Goal: Answer question/provide support

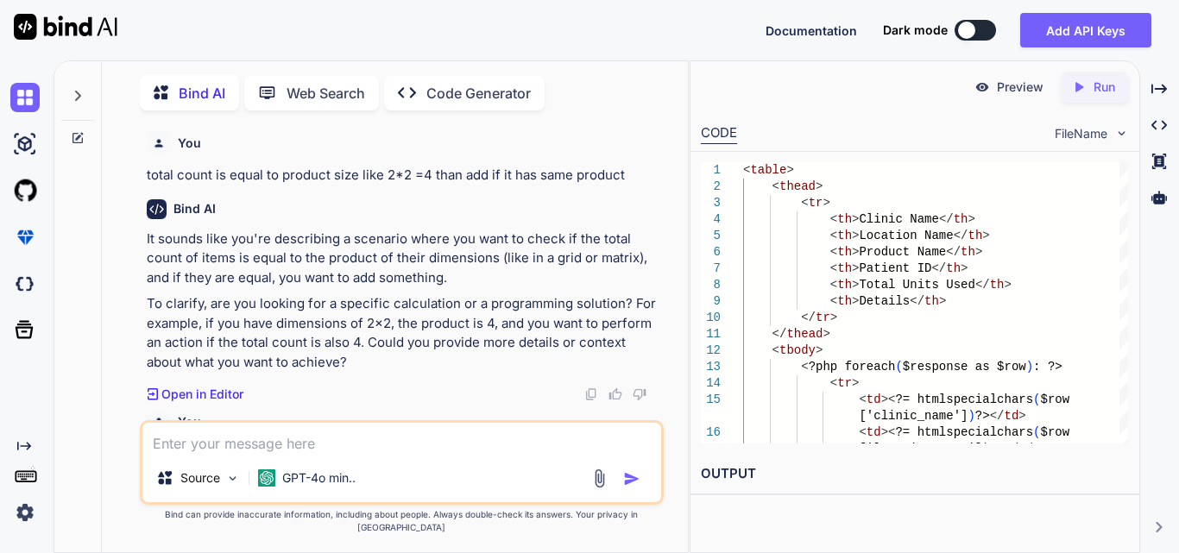
type textarea "$('#ivr_id').val(ivrId);"
type textarea "x"
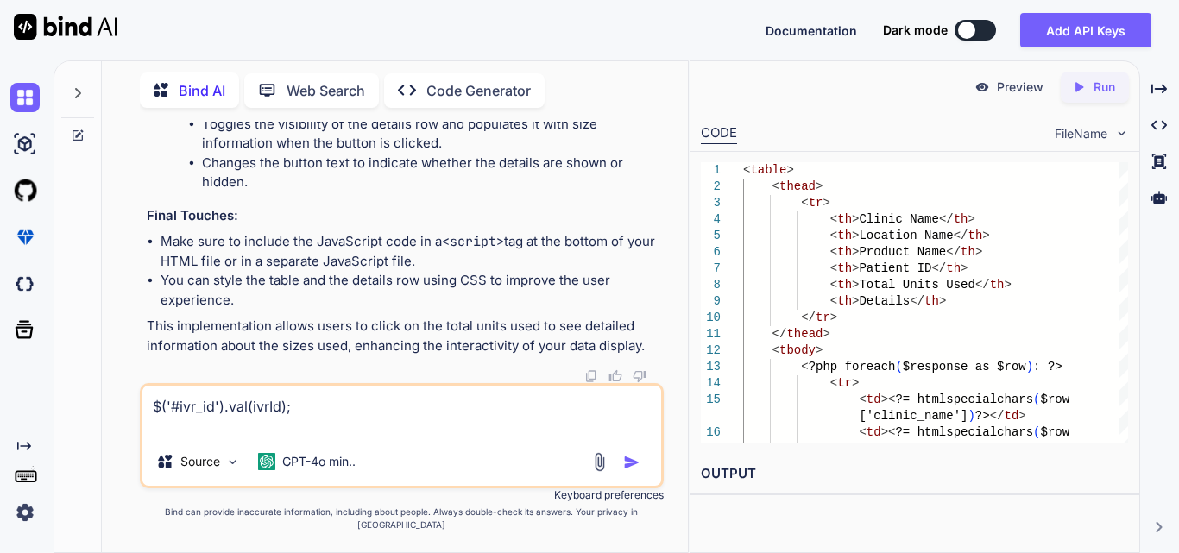
type textarea "$('#ivr_id').val(ivrId); c"
type textarea "x"
type textarea "$('#ivr_id').val(ivrId); co"
type textarea "x"
type textarea "$('#ivr_id').val(ivrId); cor"
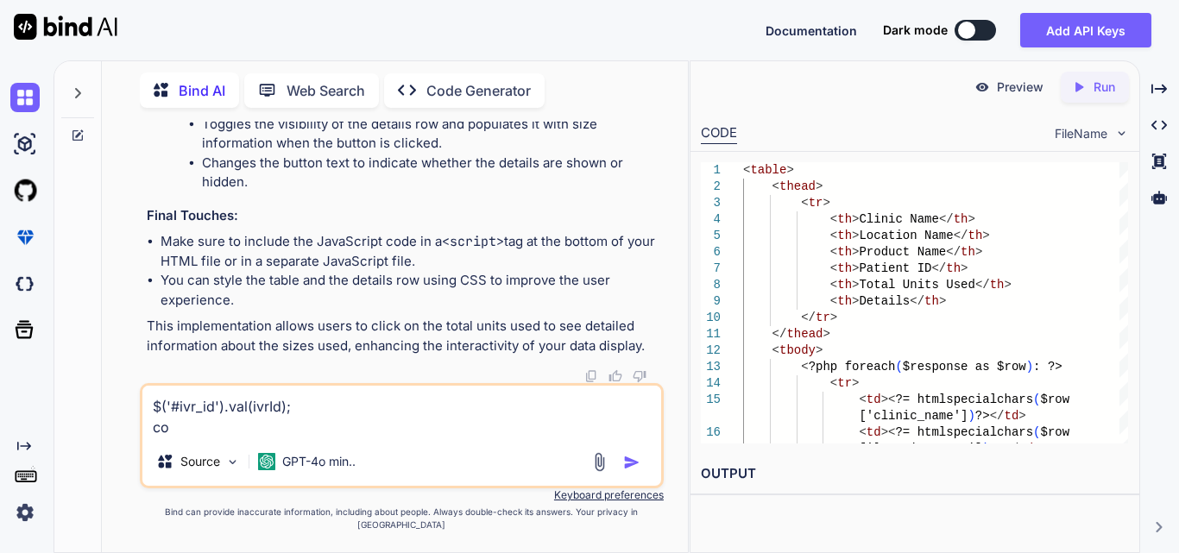
type textarea "x"
type textarea "$('#ivr_id').val(ivrId); corr"
type textarea "x"
type textarea "$('#ivr_id').val(ivrId); corre"
type textarea "x"
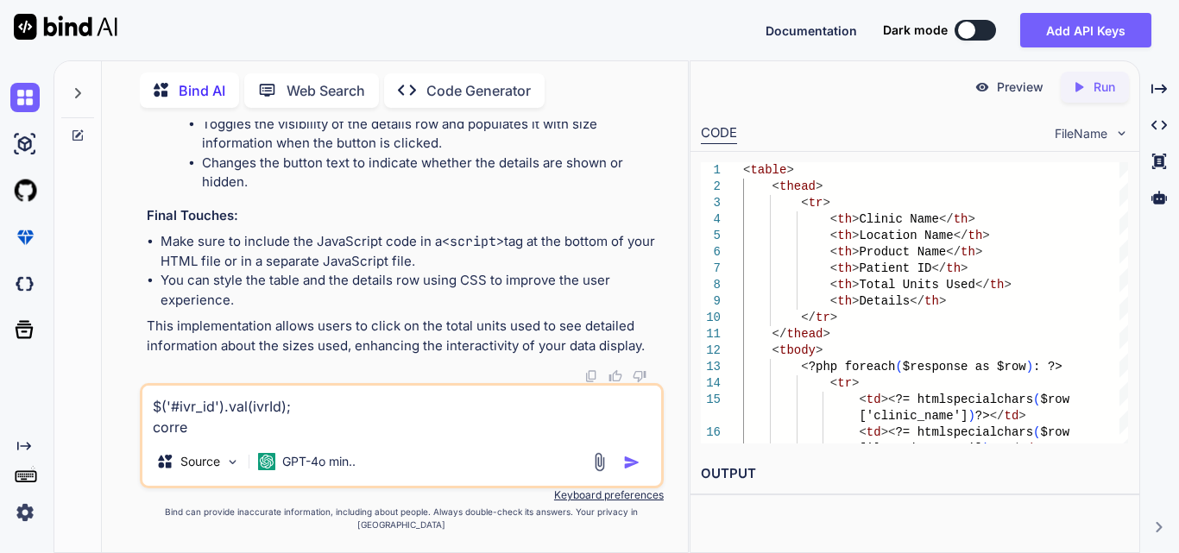
type textarea "$('#ivr_id').val(ivrId); correc"
type textarea "x"
type textarea "$('#ivr_id').val(ivrId); correct"
type textarea "x"
type textarea "$('#ivr_id').val(ivrId); correctt"
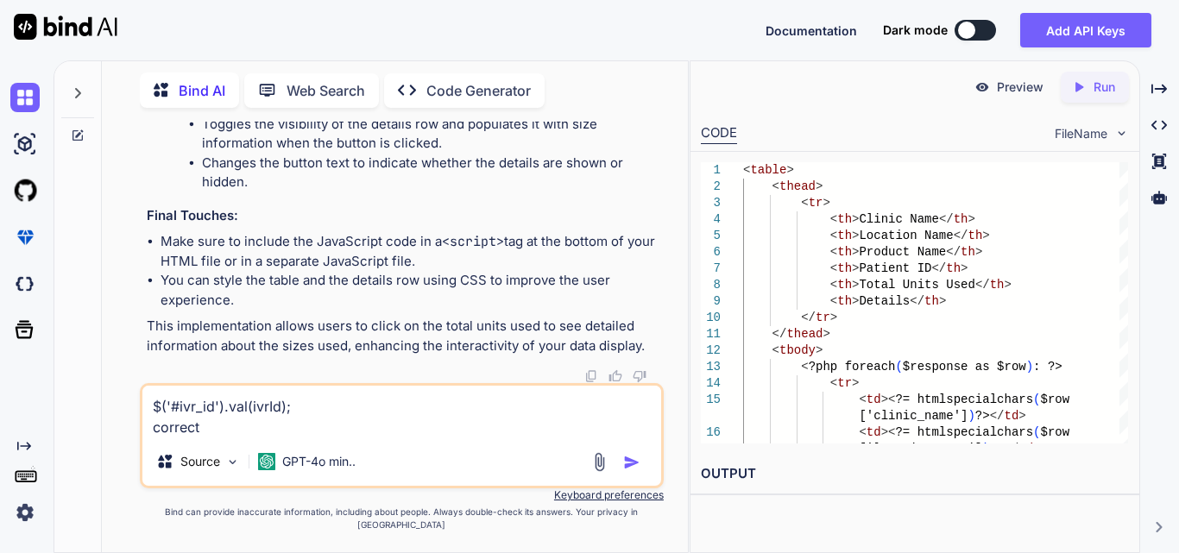
type textarea "x"
type textarea "$('#ivr_id').val(ivrId); correct"
type textarea "x"
drag, startPoint x: 228, startPoint y: 442, endPoint x: 133, endPoint y: 406, distance: 101.6
click at [133, 406] on div "You total count is equal to product size like 2*2 =4 than add if it has same pr…" at bounding box center [402, 337] width 572 height 431
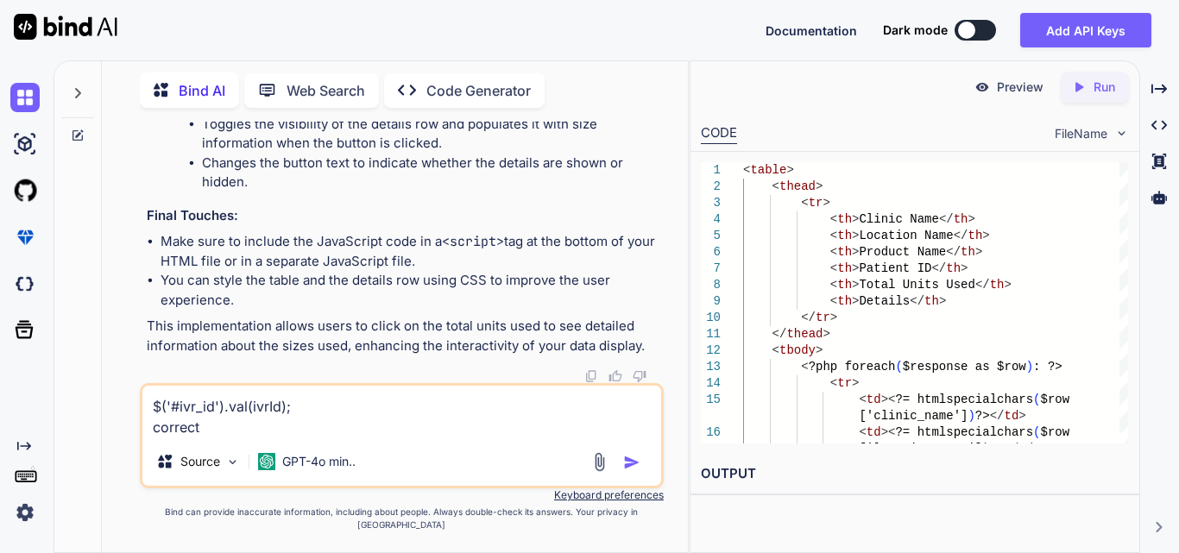
click at [311, 417] on textarea "$('#ivr_id').val(ivrId); correct" at bounding box center [401, 412] width 519 height 52
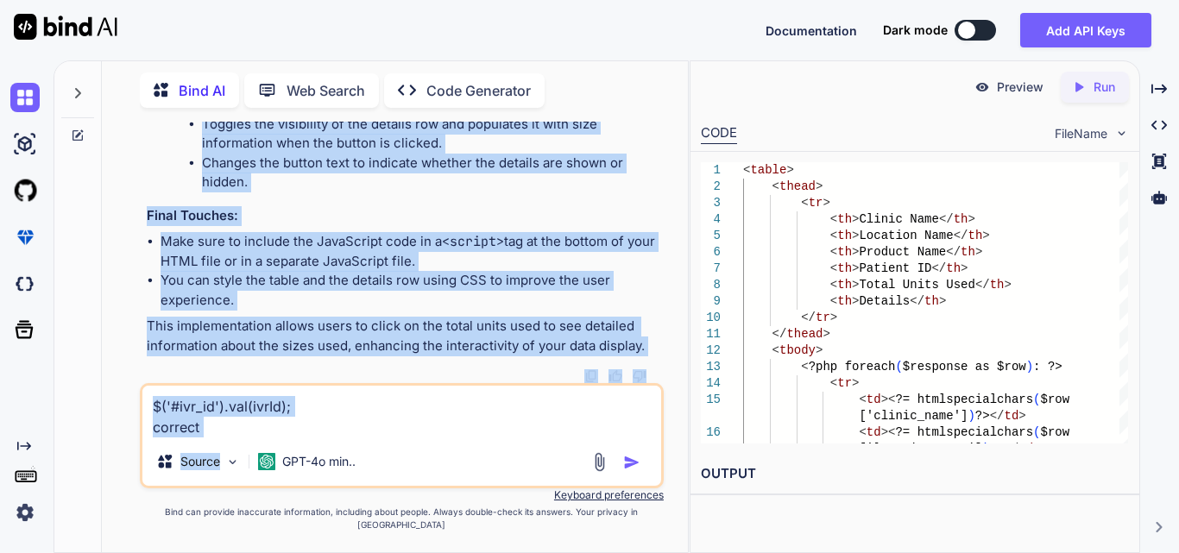
drag, startPoint x: 204, startPoint y: 440, endPoint x: 141, endPoint y: 363, distance: 99.4
click at [141, 363] on div "You total count is equal to product size like 2*2 =4 than add if it has same pr…" at bounding box center [402, 337] width 524 height 431
click at [359, 432] on textarea "$('#ivr_id').val(ivrId); correct" at bounding box center [401, 412] width 519 height 52
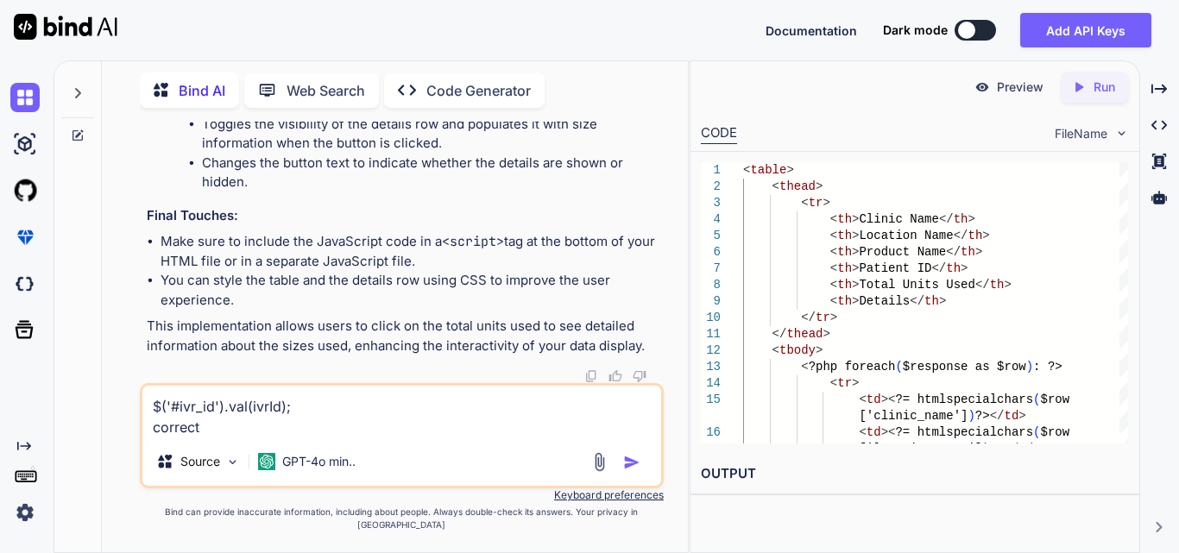
drag, startPoint x: 215, startPoint y: 439, endPoint x: 147, endPoint y: 375, distance: 94.0
click at [147, 375] on div "You total count is equal to product size like 2*2 =4 than add if it has same pr…" at bounding box center [402, 337] width 524 height 431
paste textarea "$(document).ready(function() { $('#IVRDataTable').DataTable(); var dtToday = ne…"
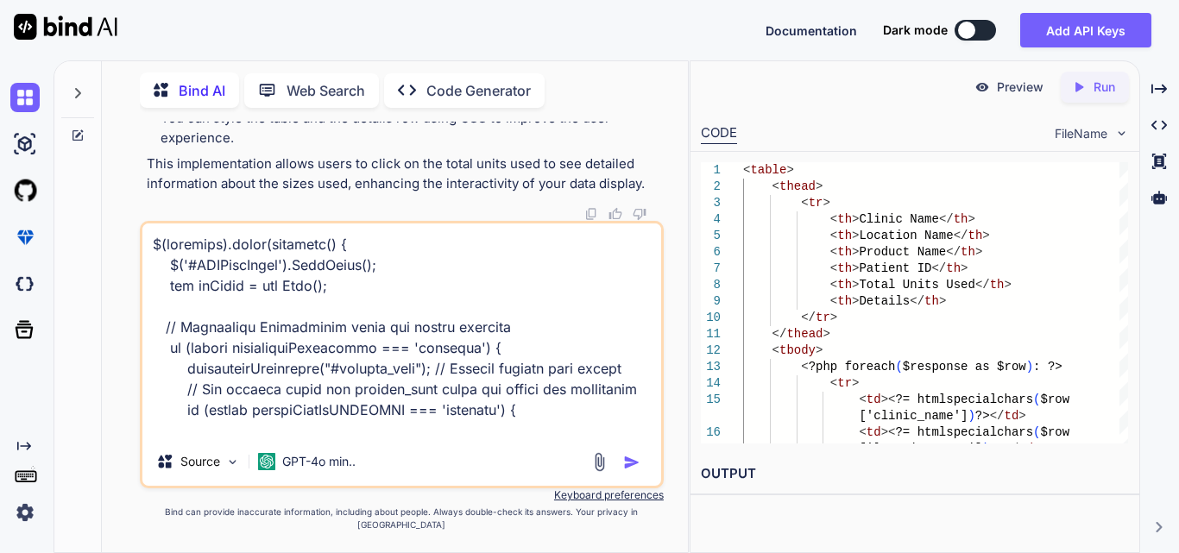
scroll to position [6900, 0]
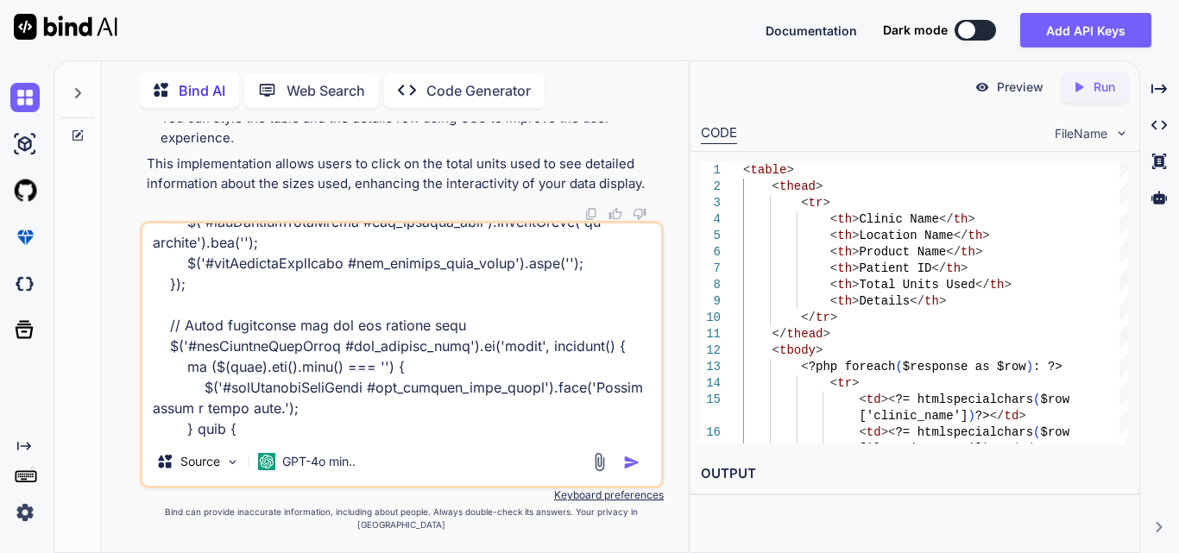
type textarea "$(document).ready(function() { $('#IVRDataTable').DataTable(); var dtToday = ne…"
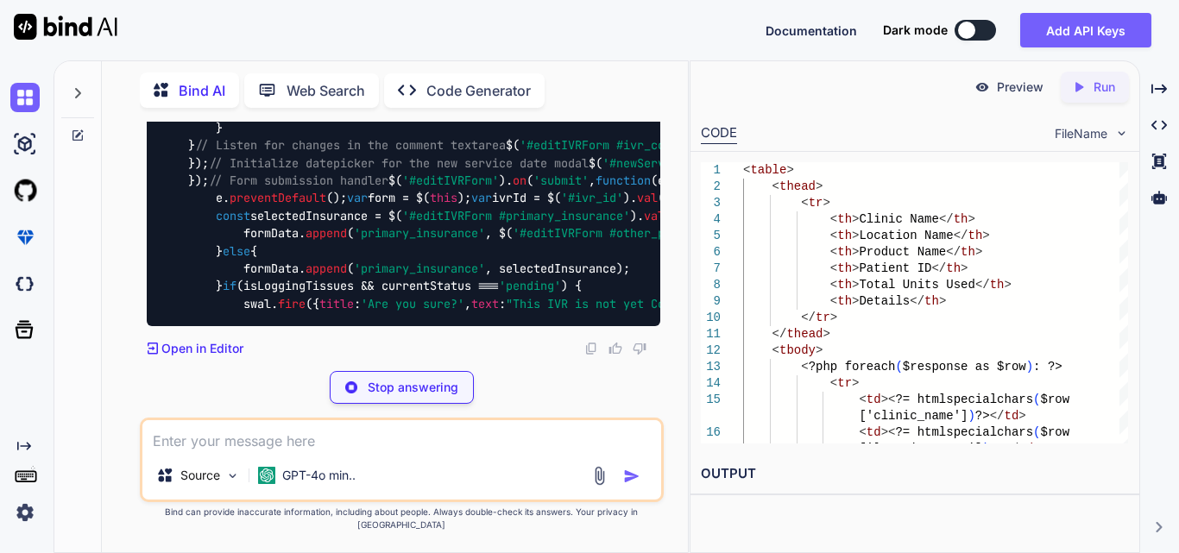
scroll to position [179209, 0]
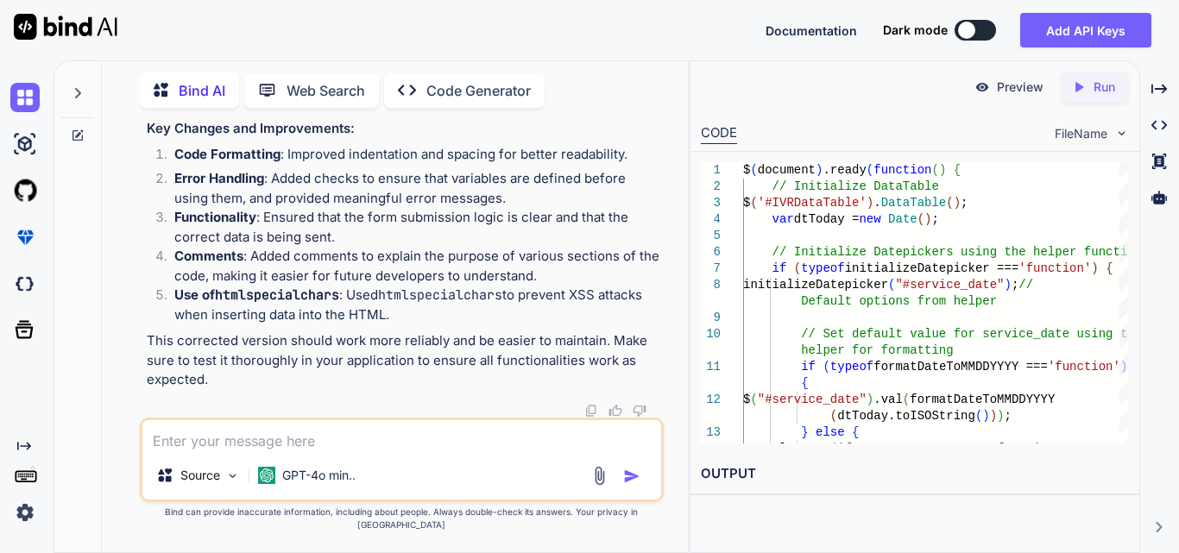
click at [259, 451] on textarea at bounding box center [401, 435] width 519 height 31
paste textarea "<script src="[URL][DOMAIN_NAME]"></script> <script src="[URL][DOMAIN_NAME]"></s…"
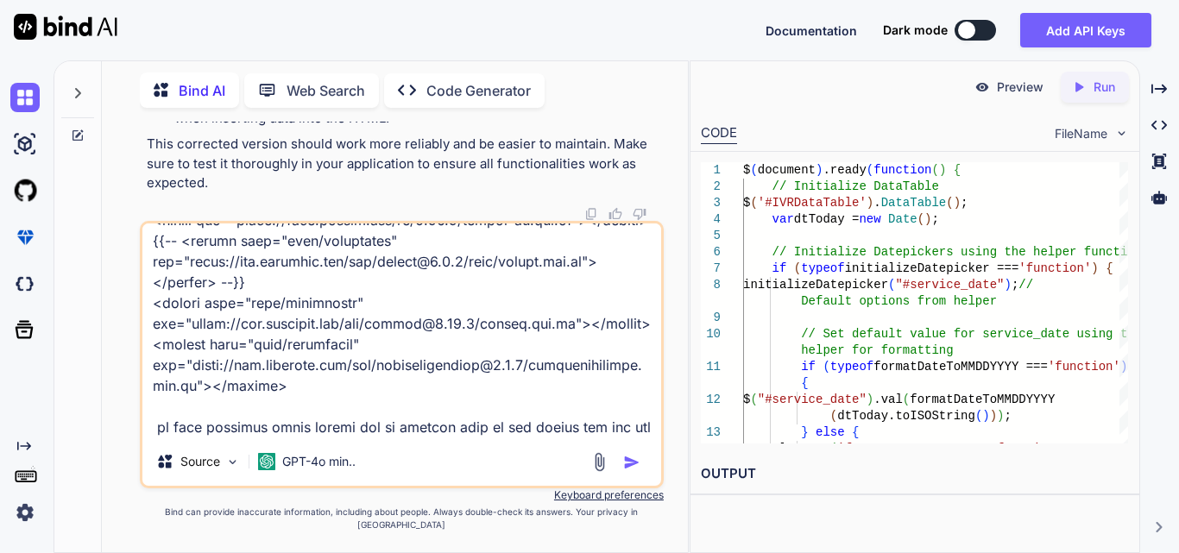
scroll to position [2177, 0]
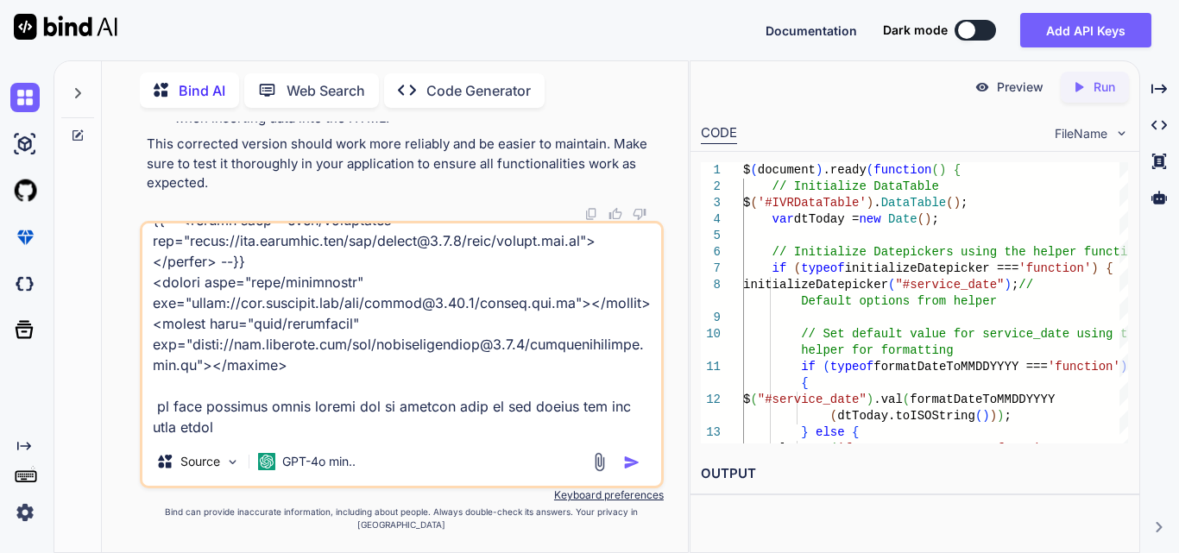
type textarea "<script src="[URL][DOMAIN_NAME]"></script> <script src="[URL][DOMAIN_NAME]"></s…"
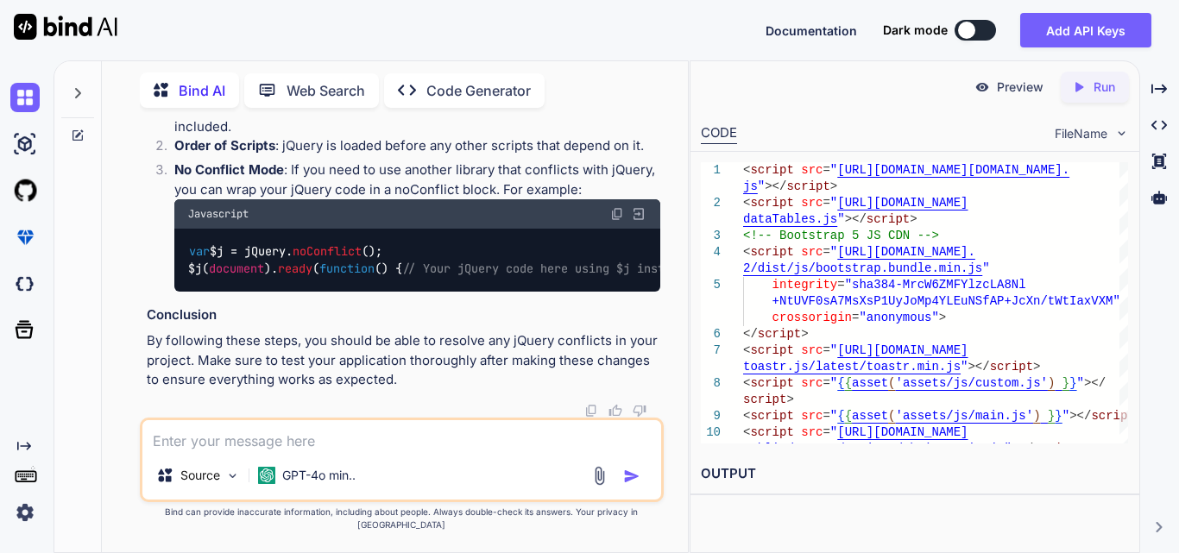
scroll to position [186000, 0]
click at [287, 446] on textarea at bounding box center [401, 435] width 519 height 31
paste textarea "report.js:17 Uncaught ReferenceError: dates is not defined at HTMLInputElement.…"
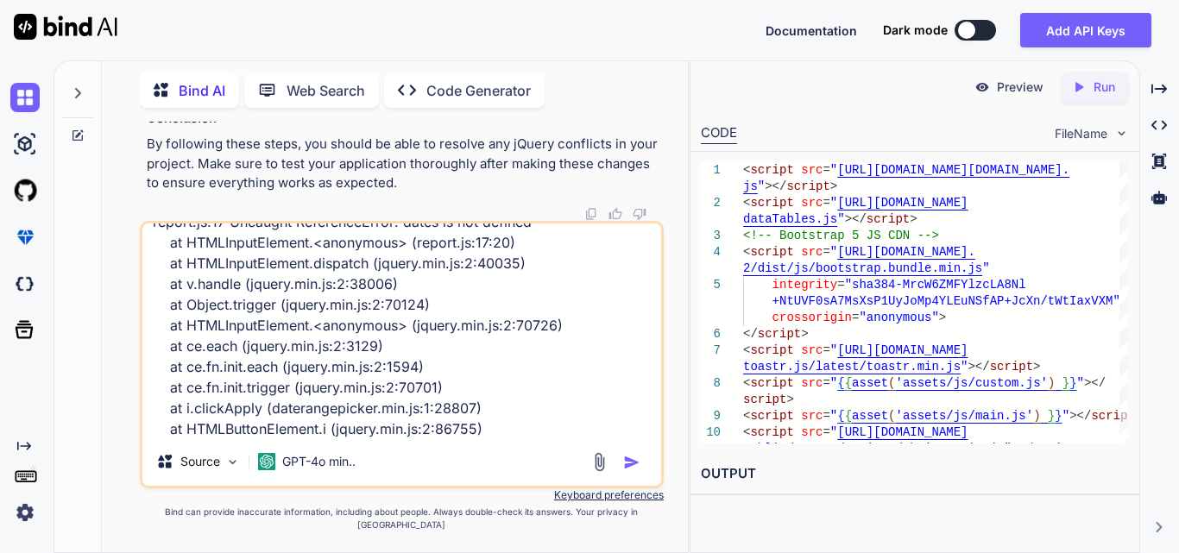
click at [506, 438] on textarea "report.js:17 Uncaught ReferenceError: dates is not defined at HTMLInputElement.…" at bounding box center [401, 331] width 519 height 214
paste textarea "{{-- <script type="text/javascript" src="[URL][DOMAIN_NAME]"></script> --}}"
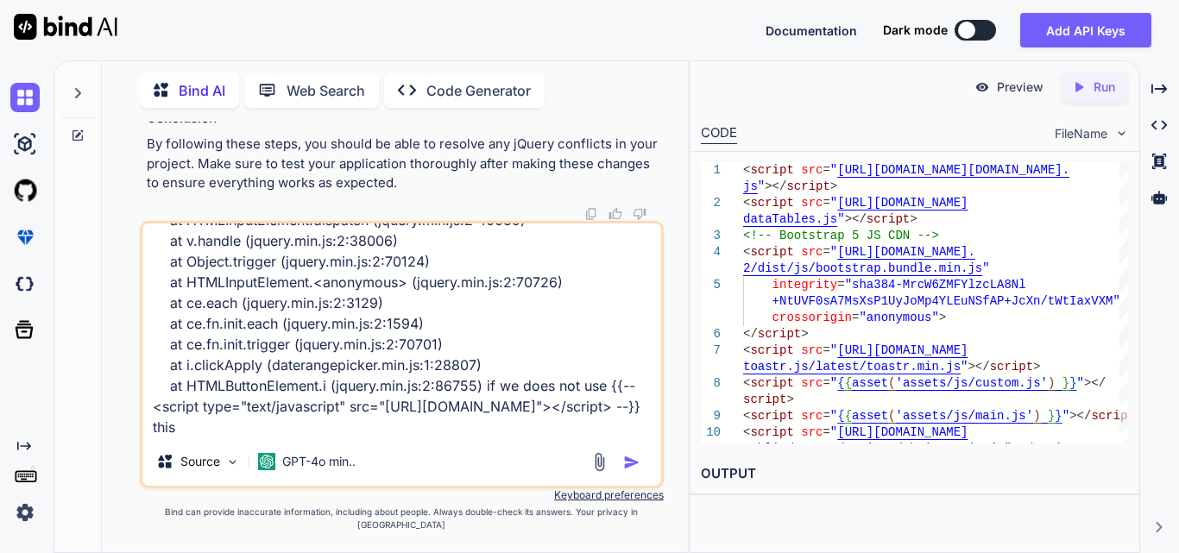
scroll to position [86, 0]
type textarea "report.js:17 Uncaught ReferenceError: dates is not defined at HTMLInputElement.…"
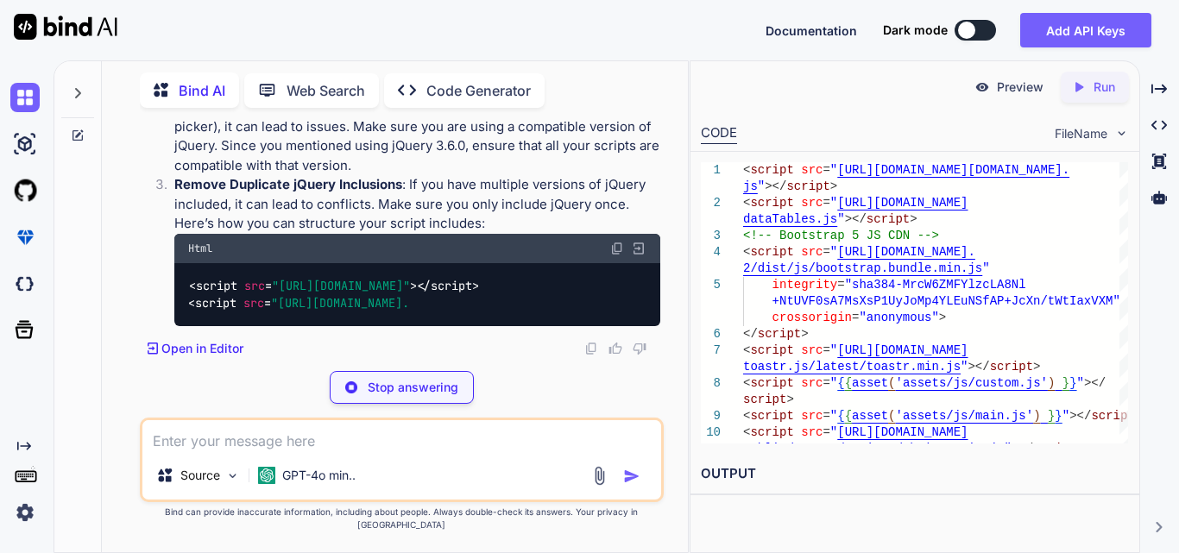
scroll to position [187924, 0]
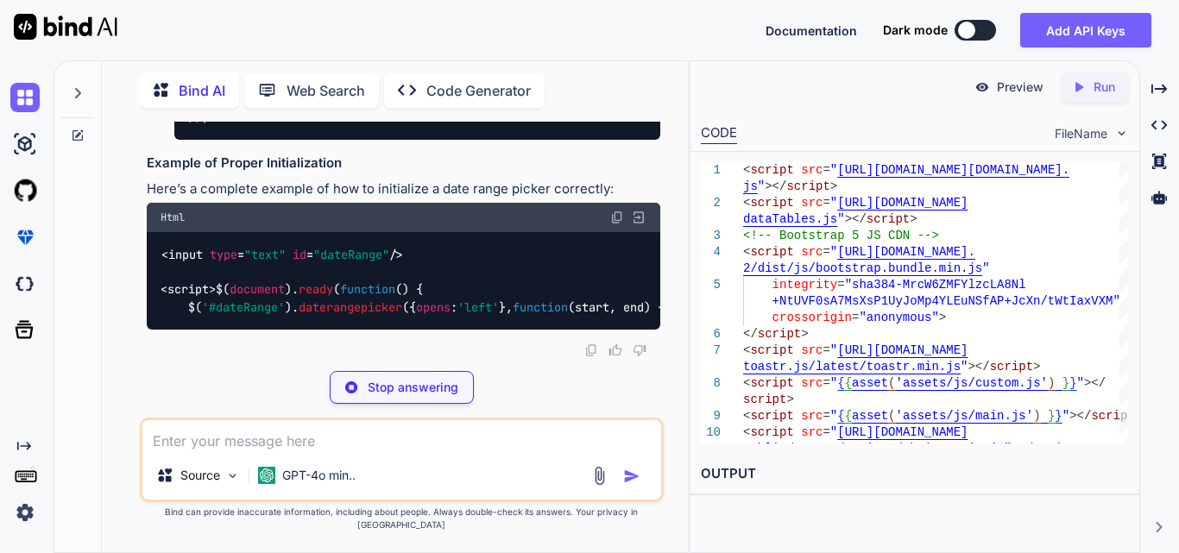
drag, startPoint x: 181, startPoint y: 164, endPoint x: 566, endPoint y: 201, distance: 386.7
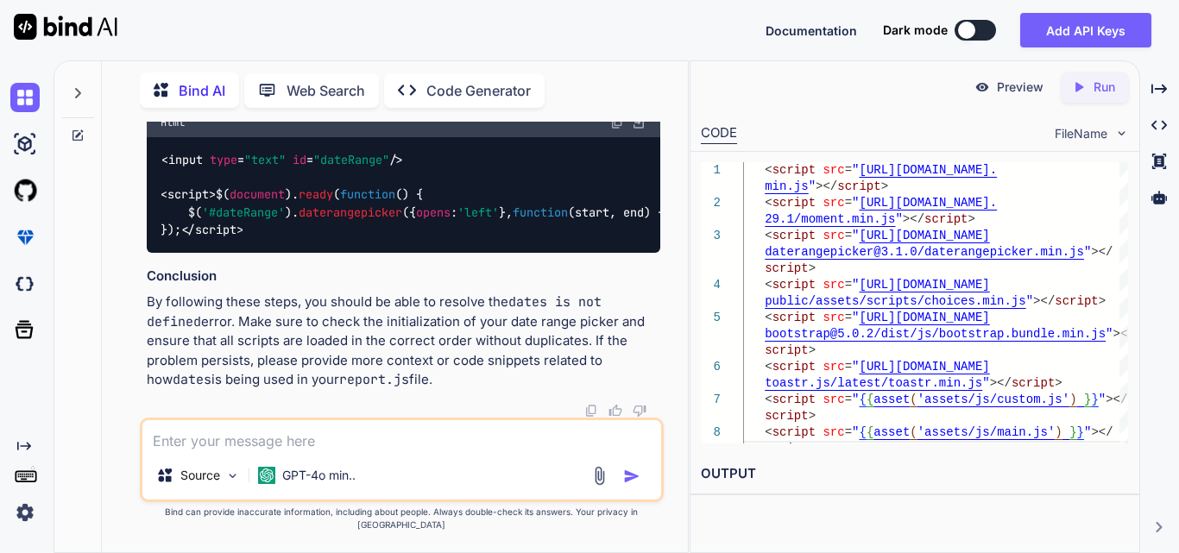
drag, startPoint x: 350, startPoint y: 267, endPoint x: 667, endPoint y: 293, distance: 318.8
click at [667, 293] on div "You total count is equal to product size like 2*2 =4 than add if it has same pr…" at bounding box center [402, 337] width 572 height 431
drag, startPoint x: 191, startPoint y: 208, endPoint x: 522, endPoint y: 207, distance: 331.5
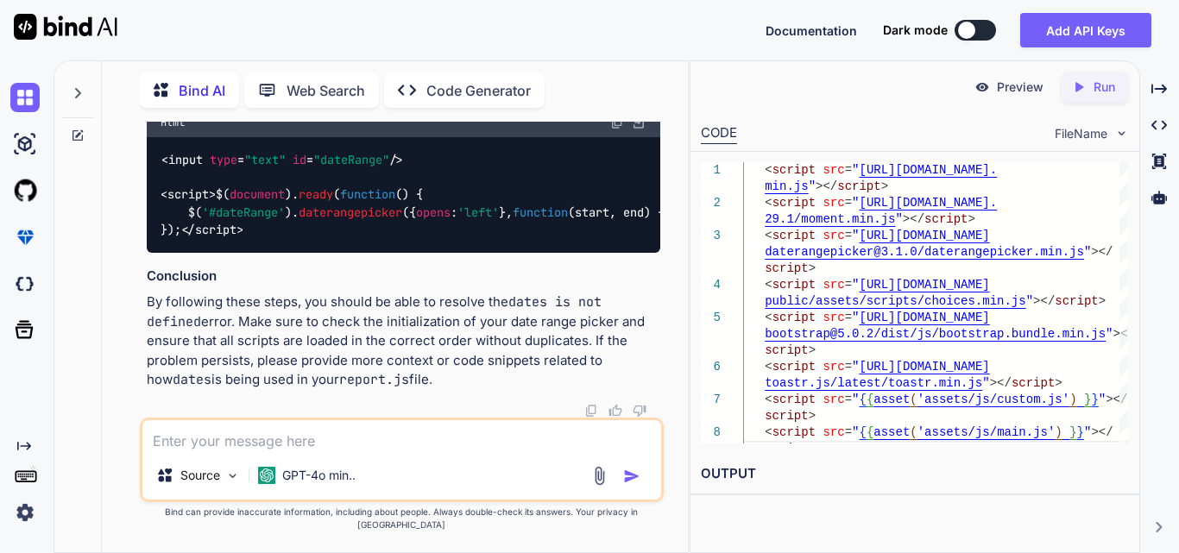
click at [345, 433] on textarea at bounding box center [401, 435] width 519 height 31
paste textarea "$(document).ready(function () { // Get the first day of the current month const…"
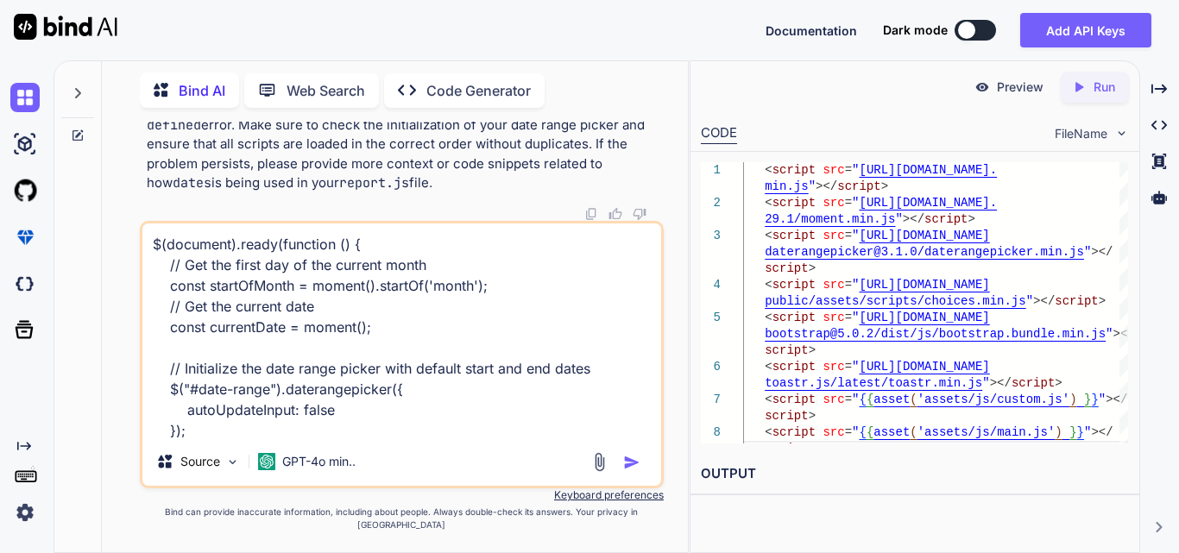
scroll to position [292, 0]
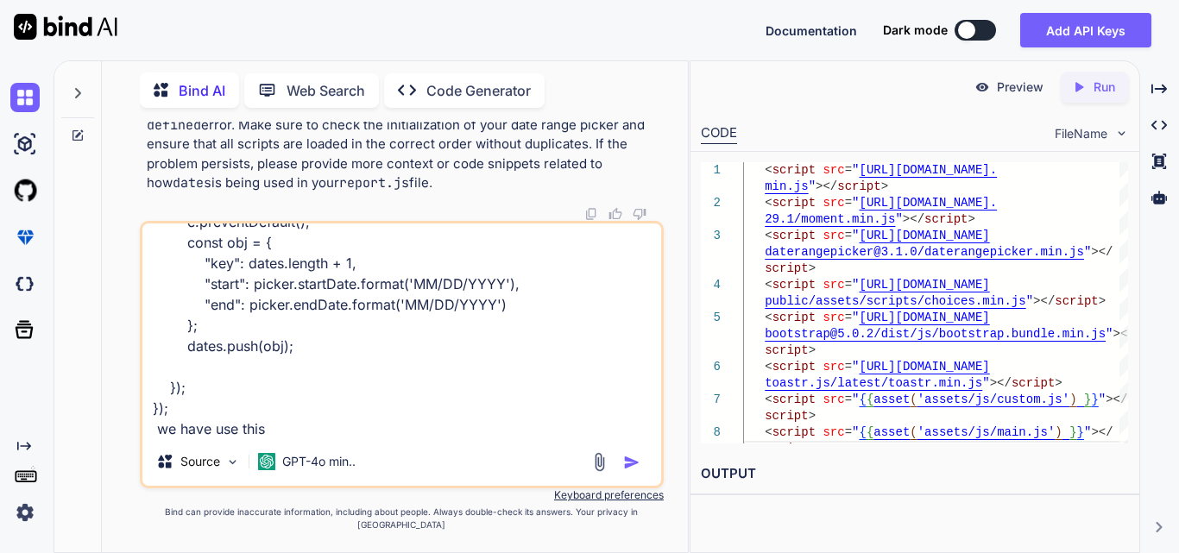
type textarea "$(document).ready(function () { // Get the first day of the current month const…"
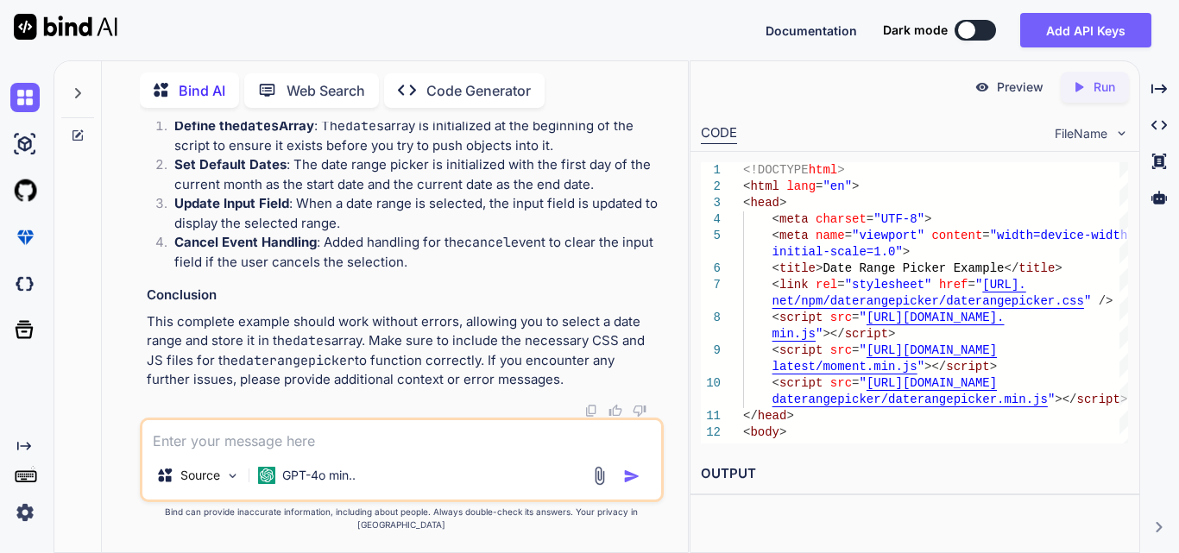
scroll to position [189737, 0]
click at [371, 451] on textarea at bounding box center [401, 435] width 519 height 31
click at [374, 442] on textarea at bounding box center [401, 435] width 519 height 31
drag, startPoint x: 280, startPoint y: 268, endPoint x: 585, endPoint y: 268, distance: 305.6
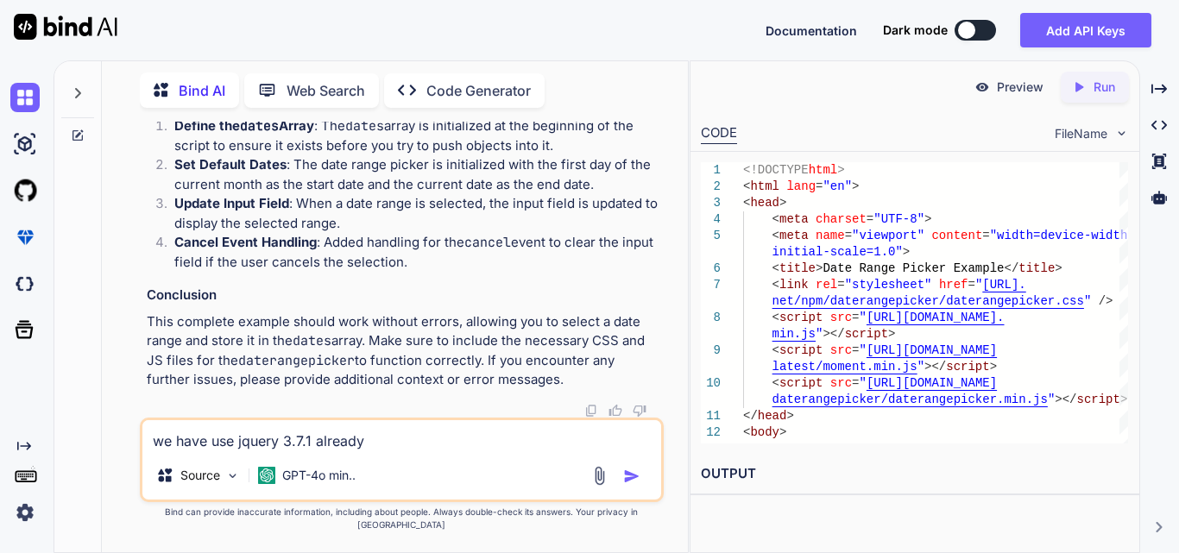
copy span "[URL][DOMAIN_NAME]"
click at [481, 451] on textarea "we have use jquery 3.7.1 already" at bounding box center [401, 435] width 519 height 31
paste textarea "[URL][DOMAIN_NAME]"
click at [370, 451] on textarea "we have use jquery 3.7.1 already [URL][DOMAIN_NAME]" at bounding box center [401, 435] width 519 height 31
click at [369, 451] on textarea "we have use jquery 3.7.1 already [URL][DOMAIN_NAME]" at bounding box center [401, 435] width 519 height 31
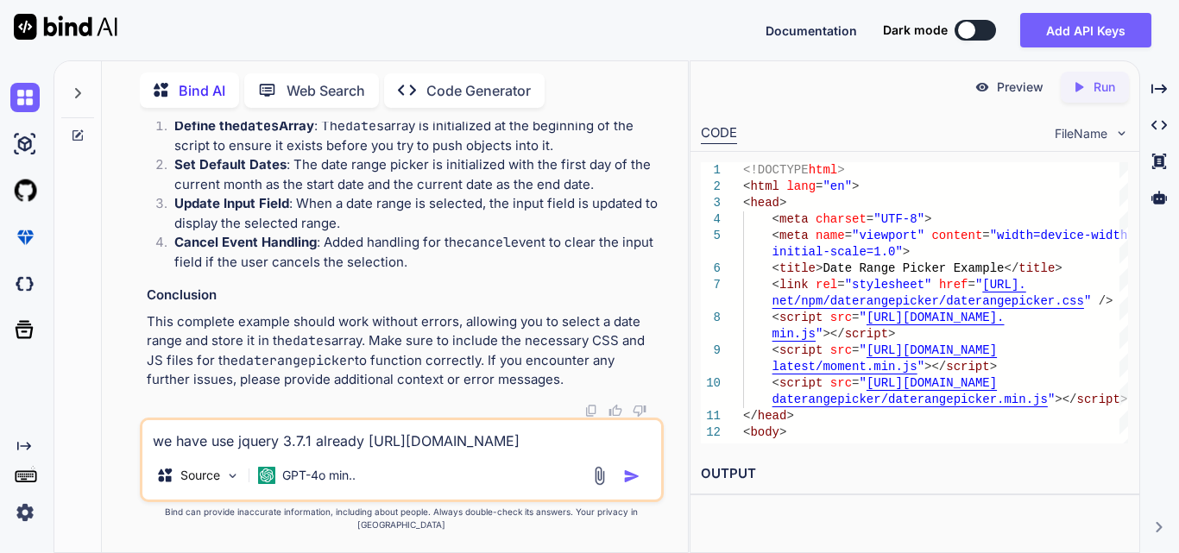
click at [364, 451] on textarea "we have use jquery 3.7.1 already [URL][DOMAIN_NAME]" at bounding box center [401, 435] width 519 height 31
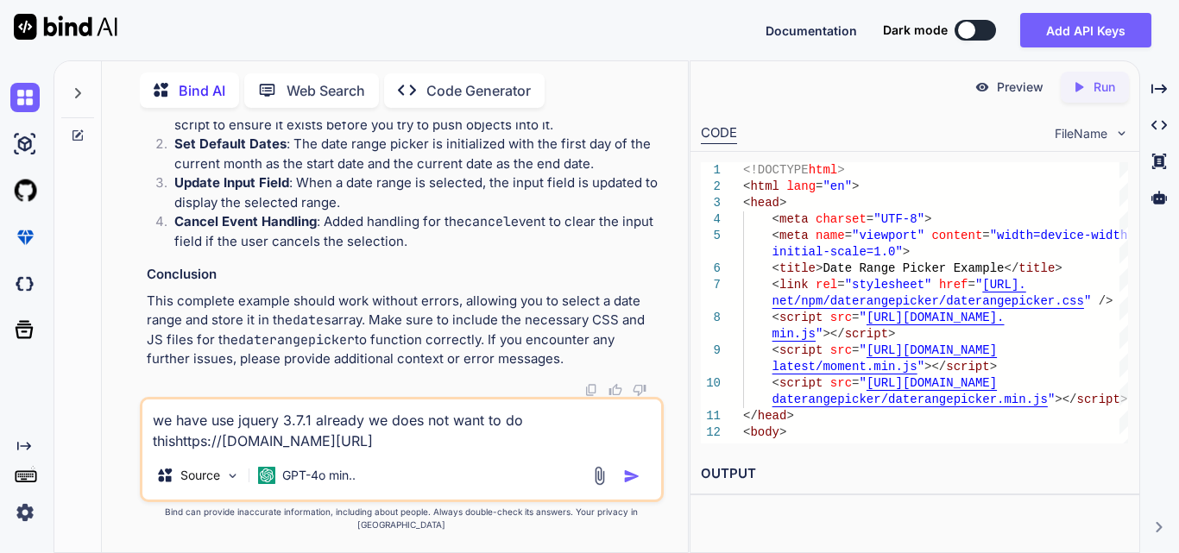
type textarea "we have use jquery 3.7.1 already we does not want to do this [URL][DOMAIN_NAME]"
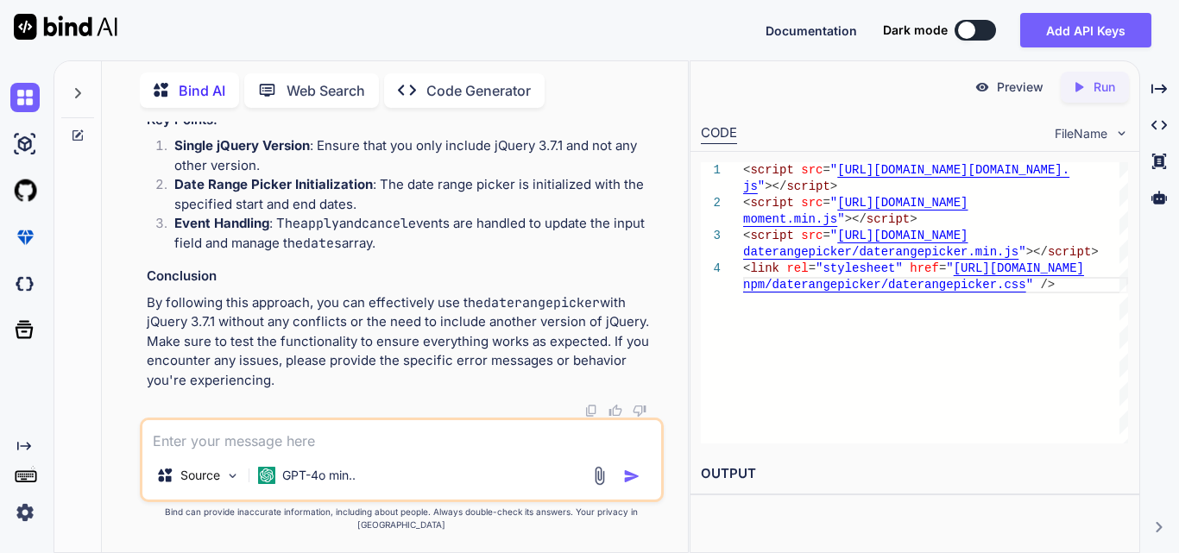
scroll to position [191525, 0]
drag, startPoint x: 218, startPoint y: 353, endPoint x: 254, endPoint y: 284, distance: 78.0
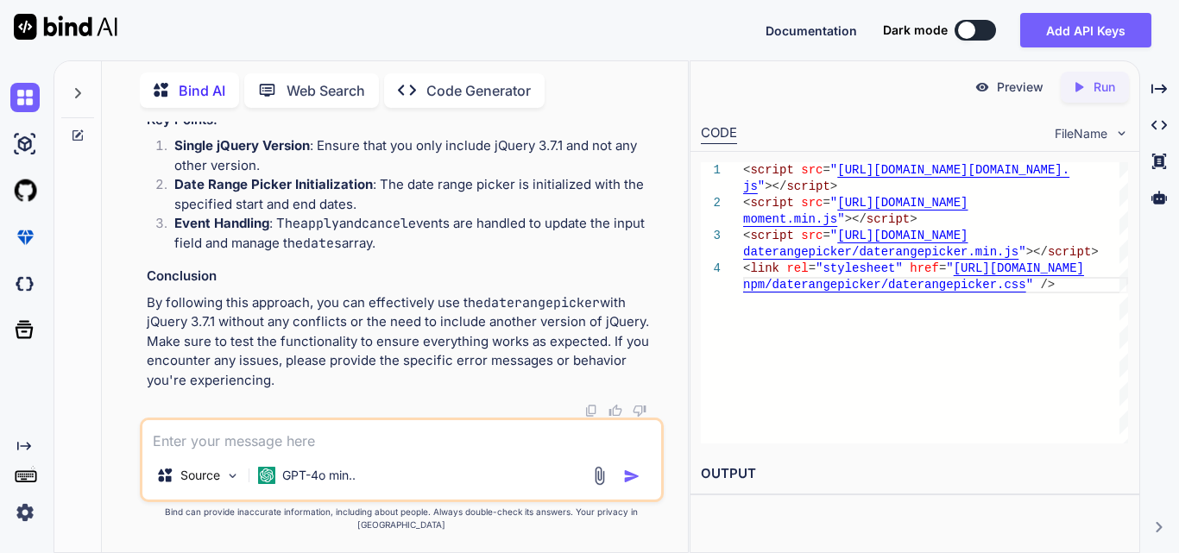
drag, startPoint x: 183, startPoint y: 371, endPoint x: 155, endPoint y: 213, distance: 160.4
copy span "$( document ). ready ( function ( ) { // Initialize the dates array let dates =…"
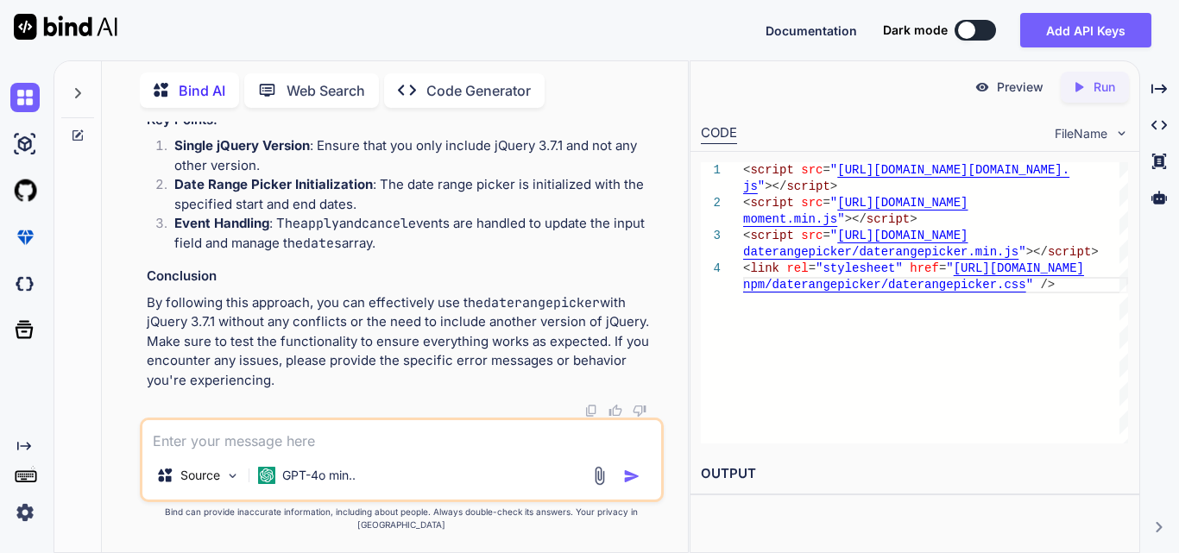
scroll to position [191936, 0]
